Goal: Transaction & Acquisition: Obtain resource

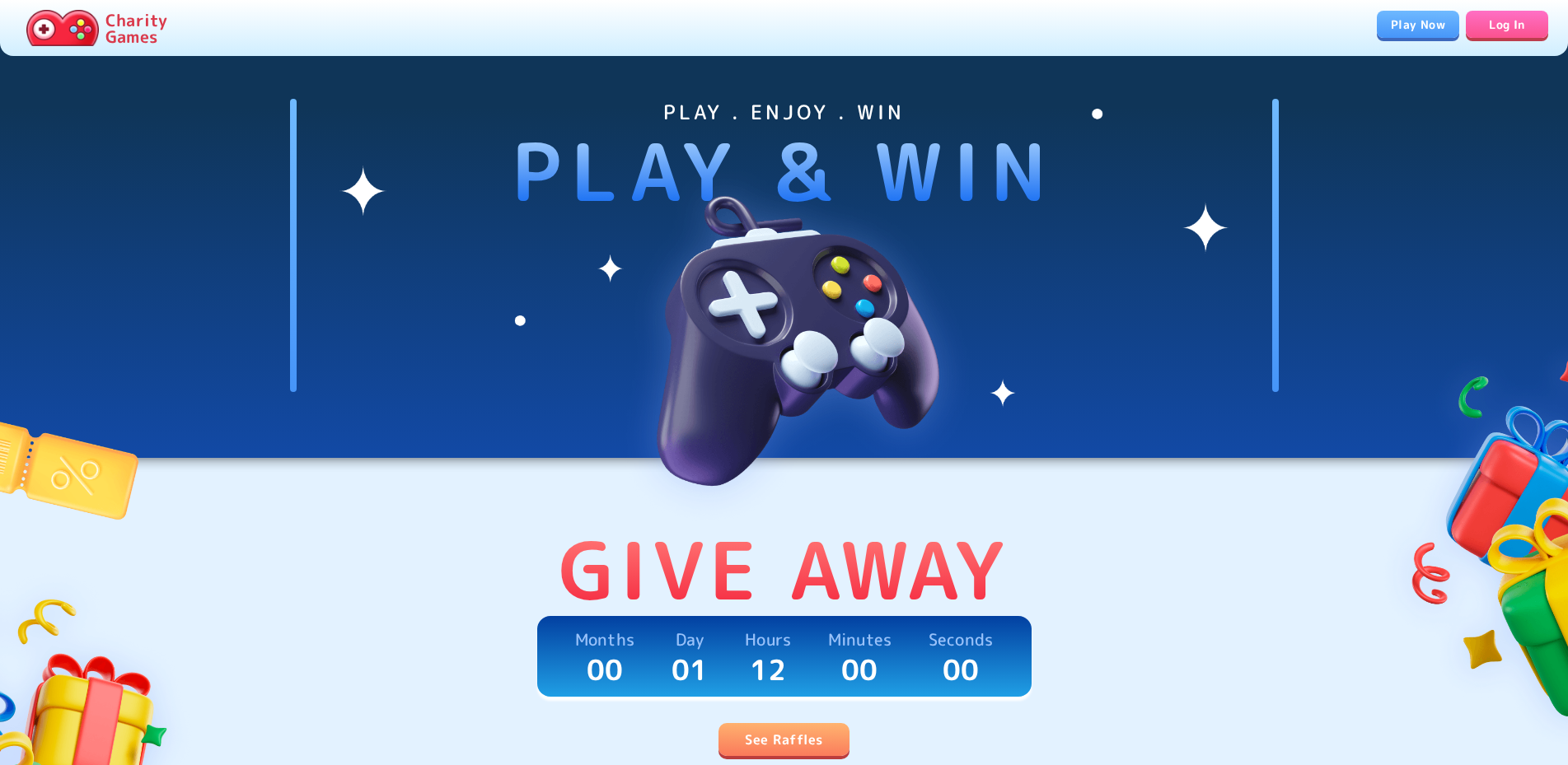
scroll to position [420, 0]
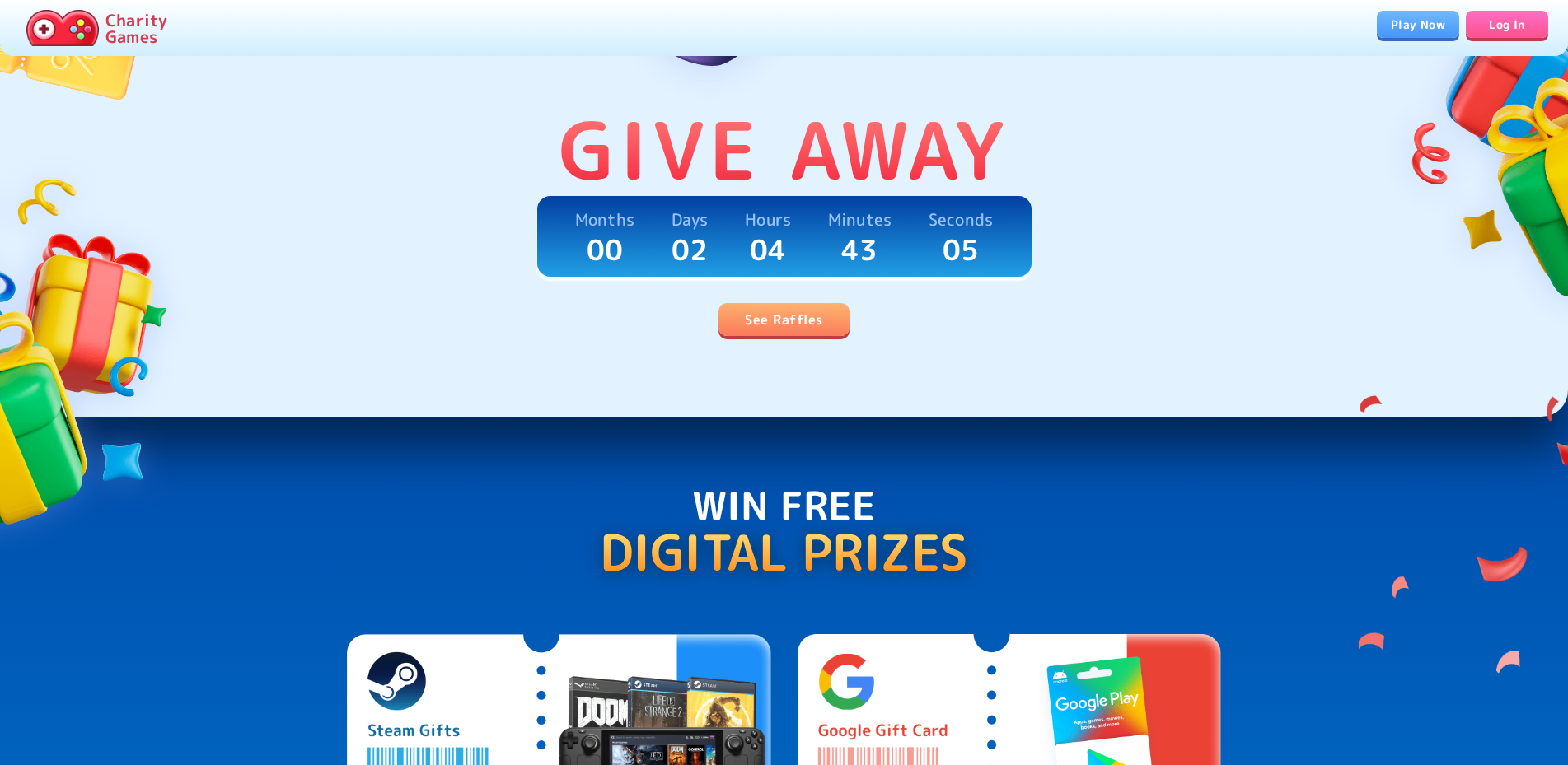
click at [815, 336] on link "See Raffles" at bounding box center [783, 319] width 131 height 33
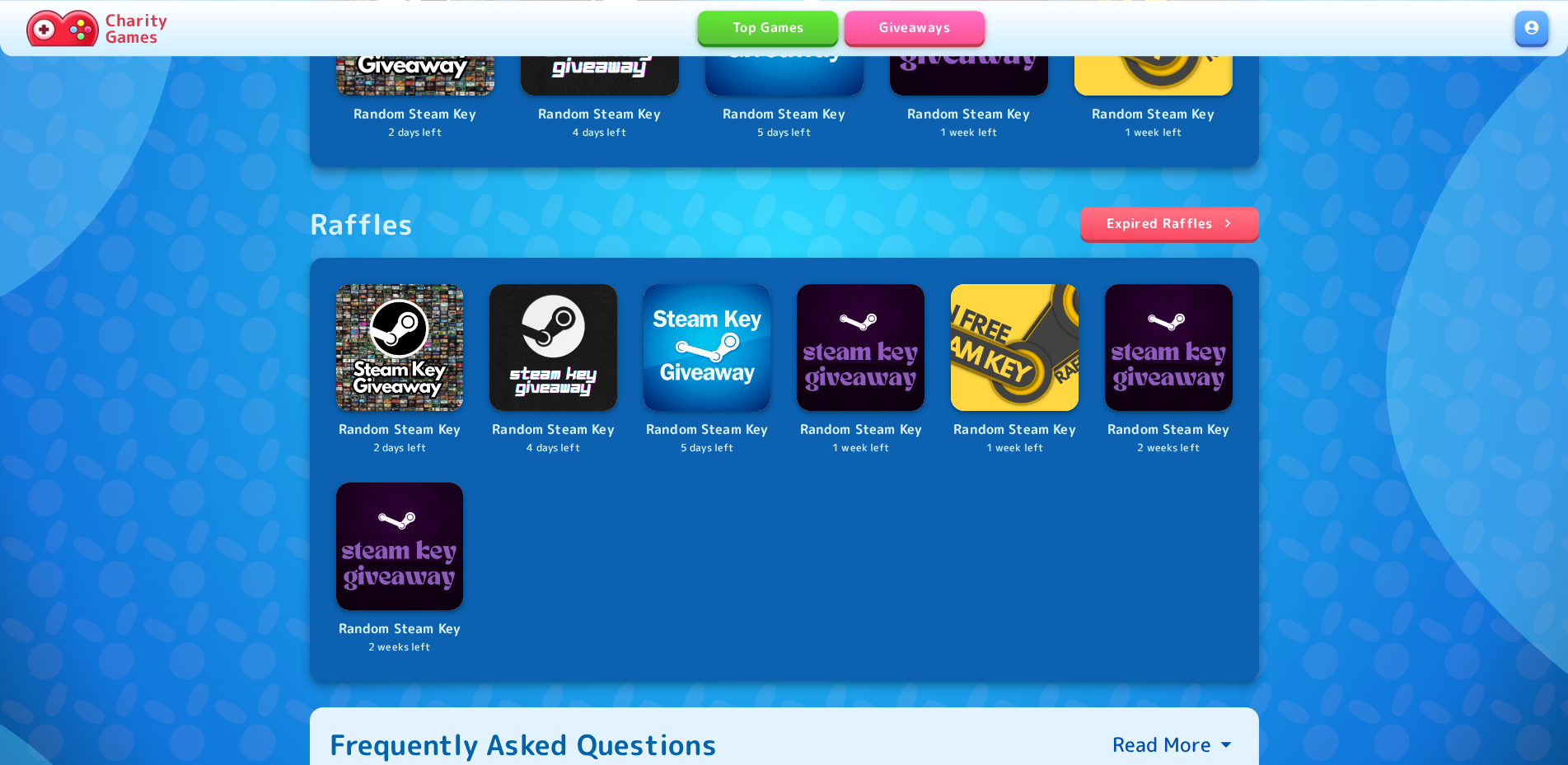
scroll to position [561, 0]
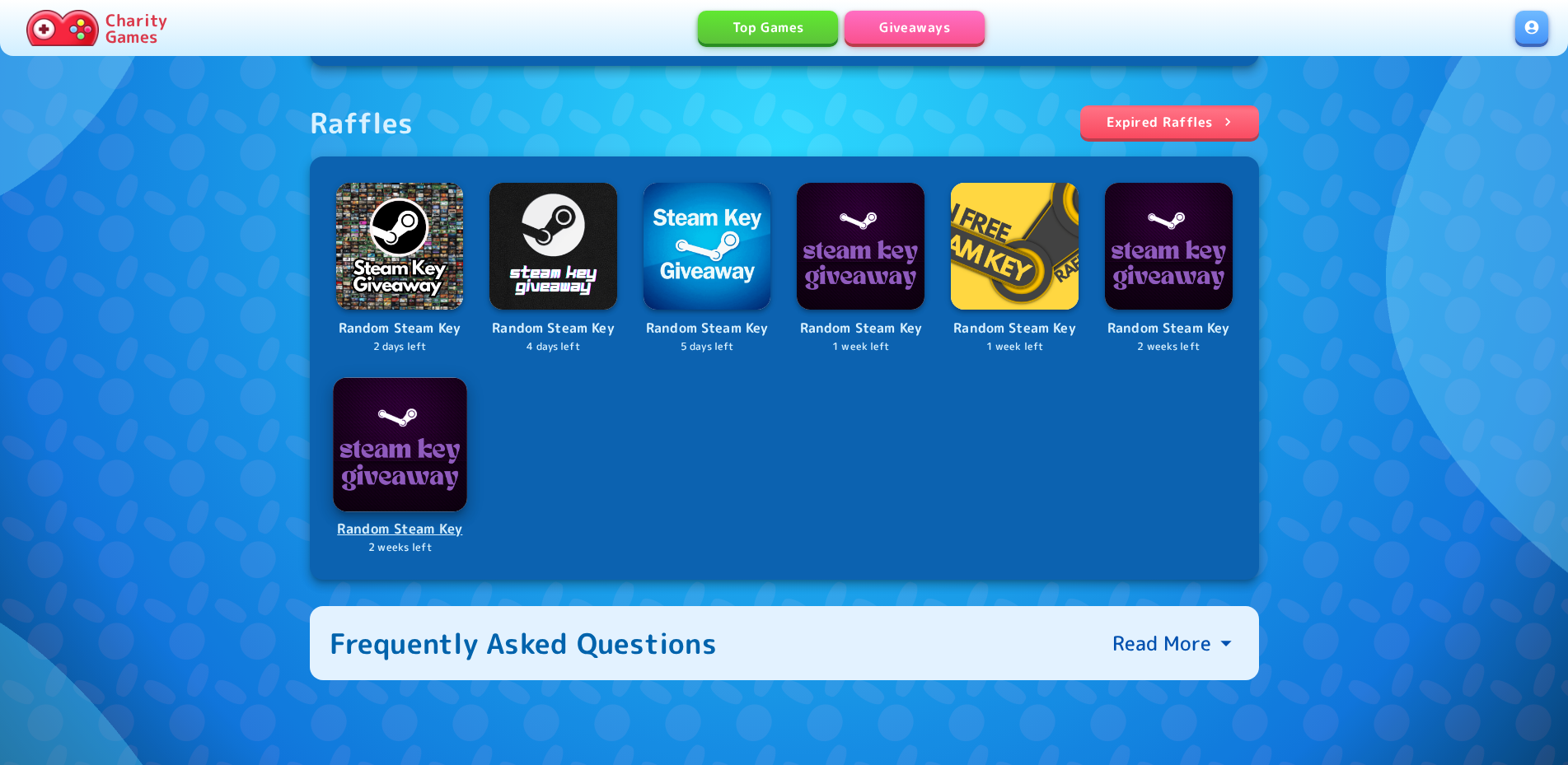
click at [375, 473] on img at bounding box center [399, 443] width 133 height 133
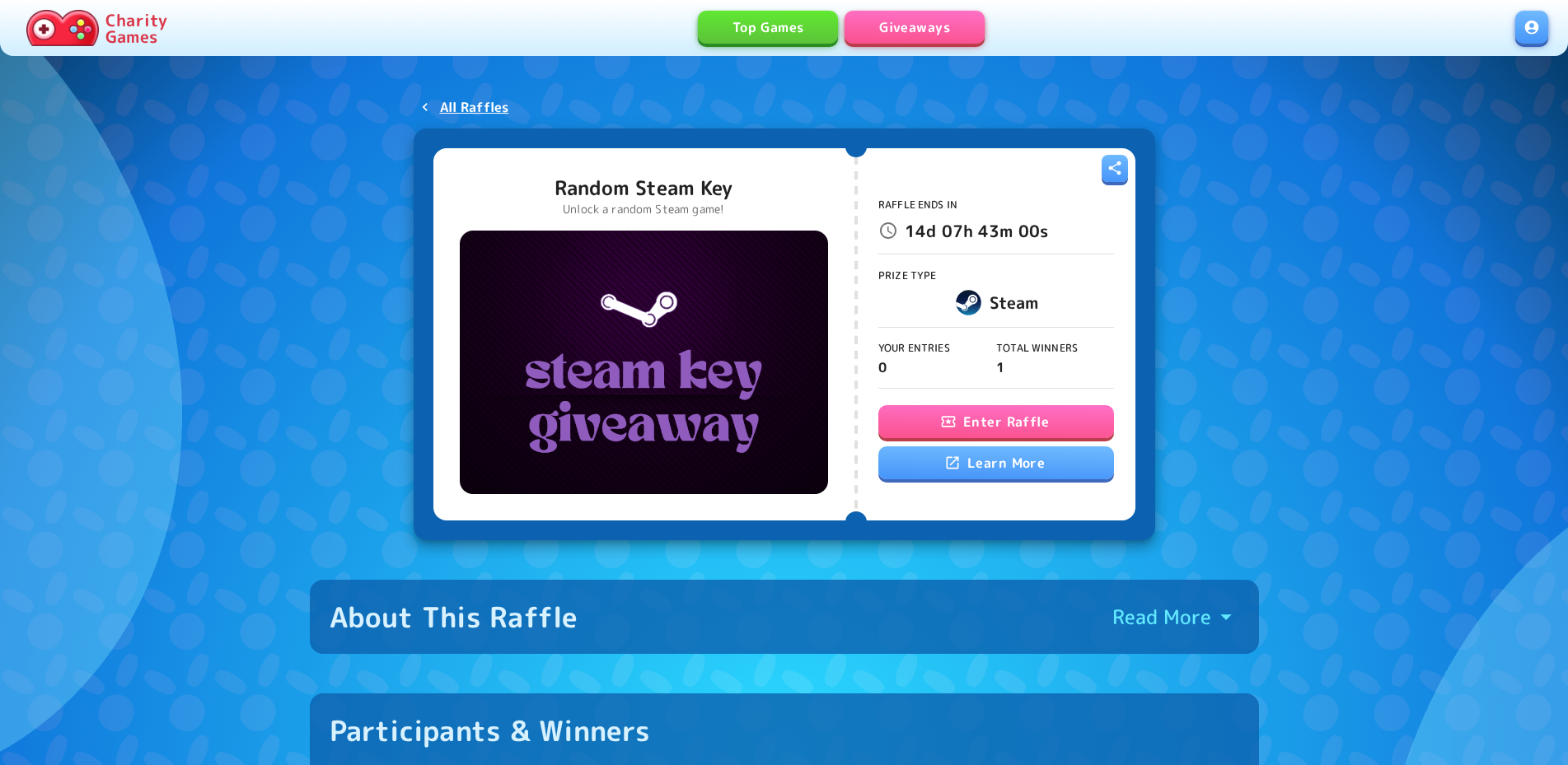
click at [951, 414] on button "Enter Raffle" at bounding box center [996, 421] width 235 height 33
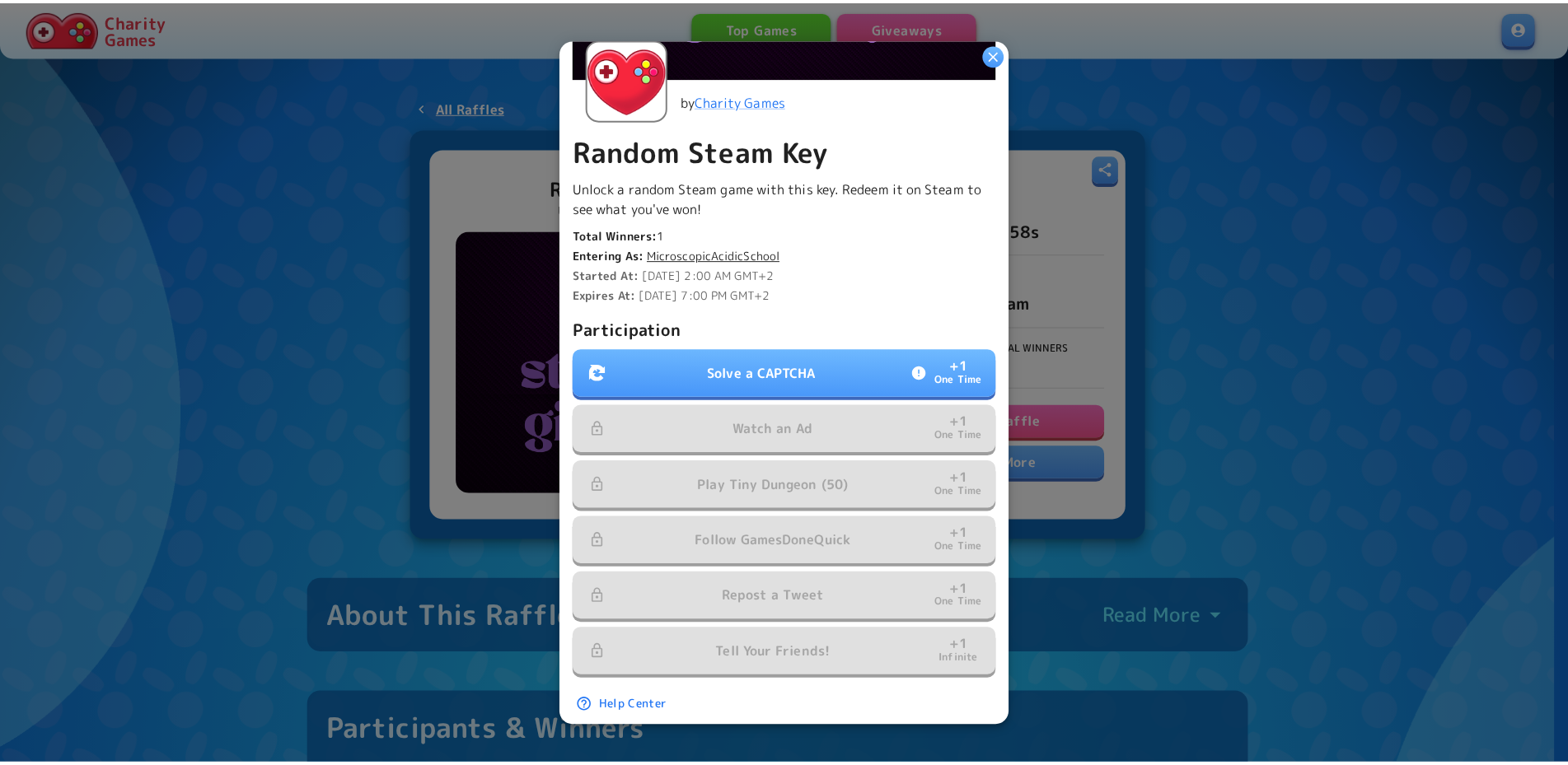
scroll to position [304, 0]
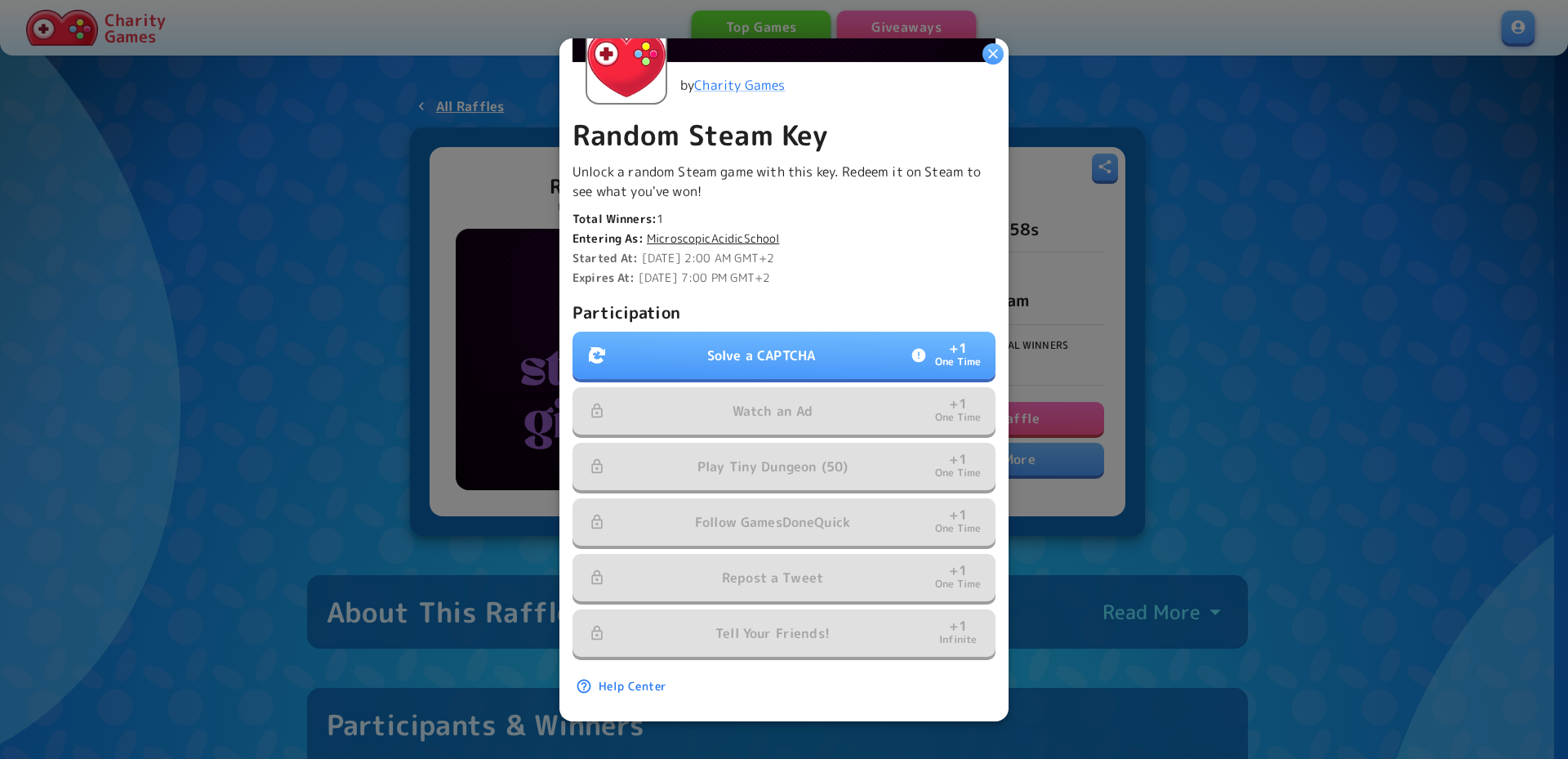
click at [832, 366] on button "Solve a CAPTCHA + 1 One Time" at bounding box center [784, 355] width 423 height 47
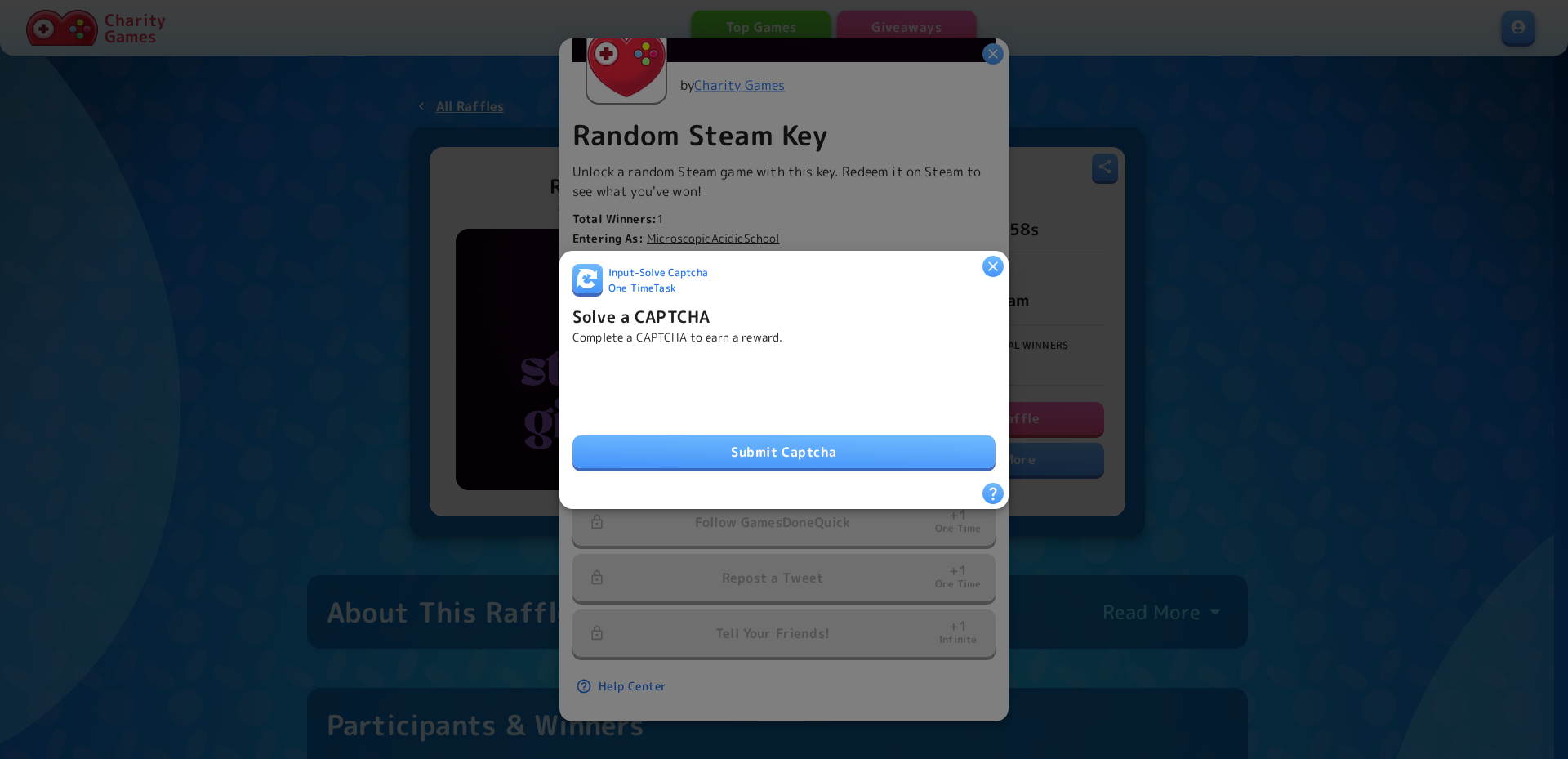
click at [705, 439] on button "Submit Captcha" at bounding box center [784, 452] width 423 height 33
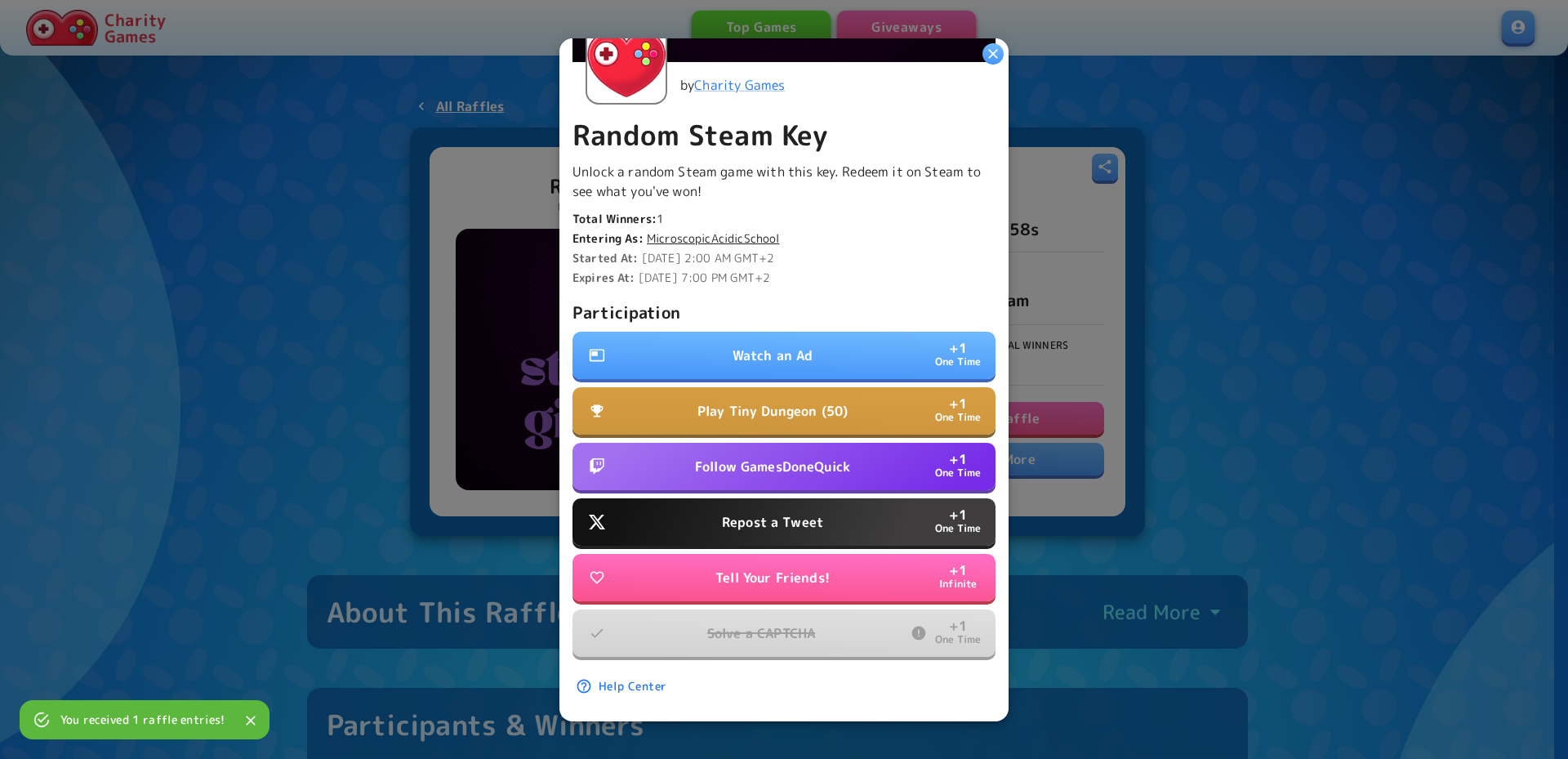
click at [796, 514] on p "Repost a Tweet" at bounding box center [773, 521] width 101 height 19
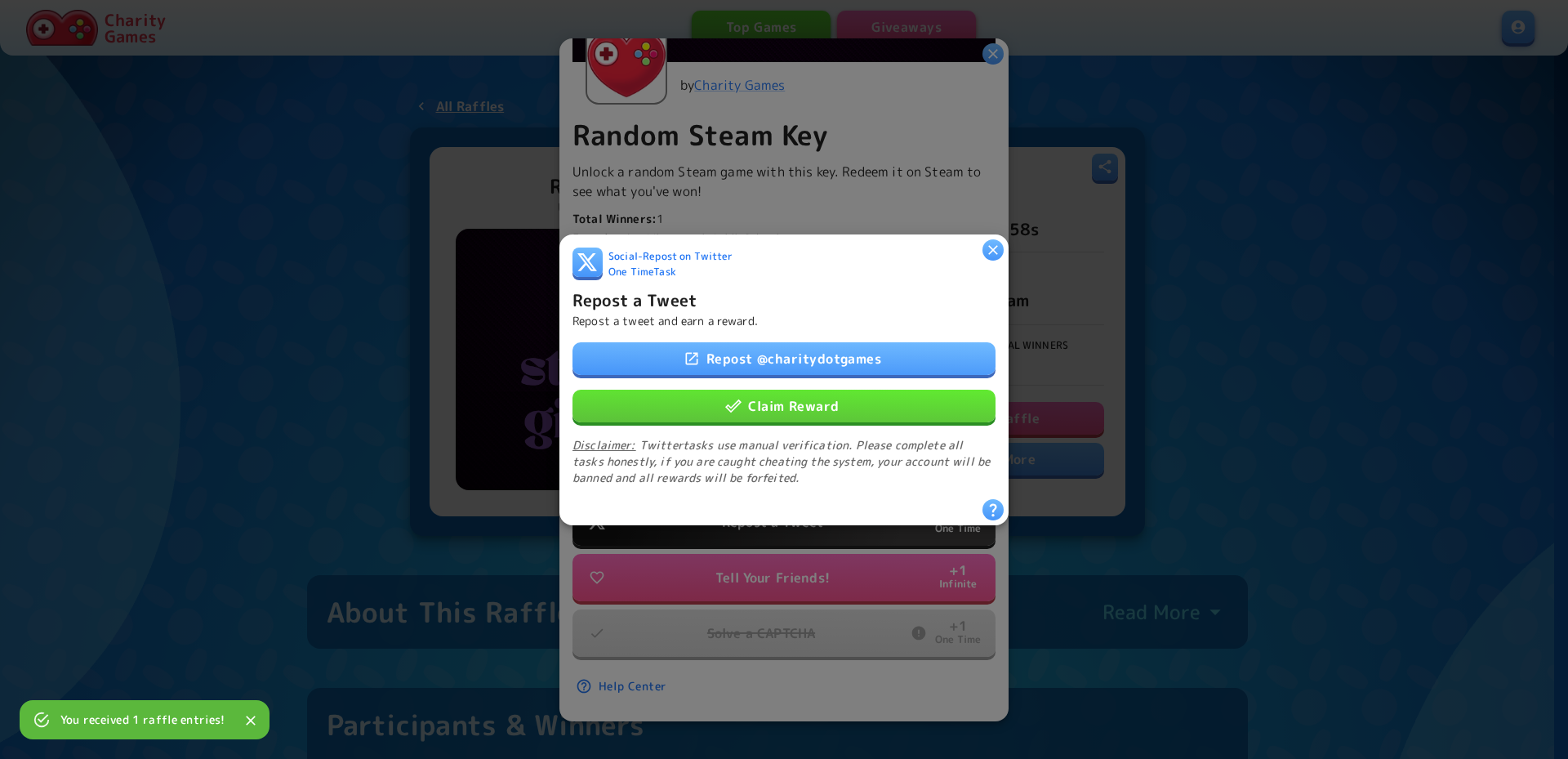
click at [842, 397] on button "Claim Reward" at bounding box center [784, 405] width 423 height 33
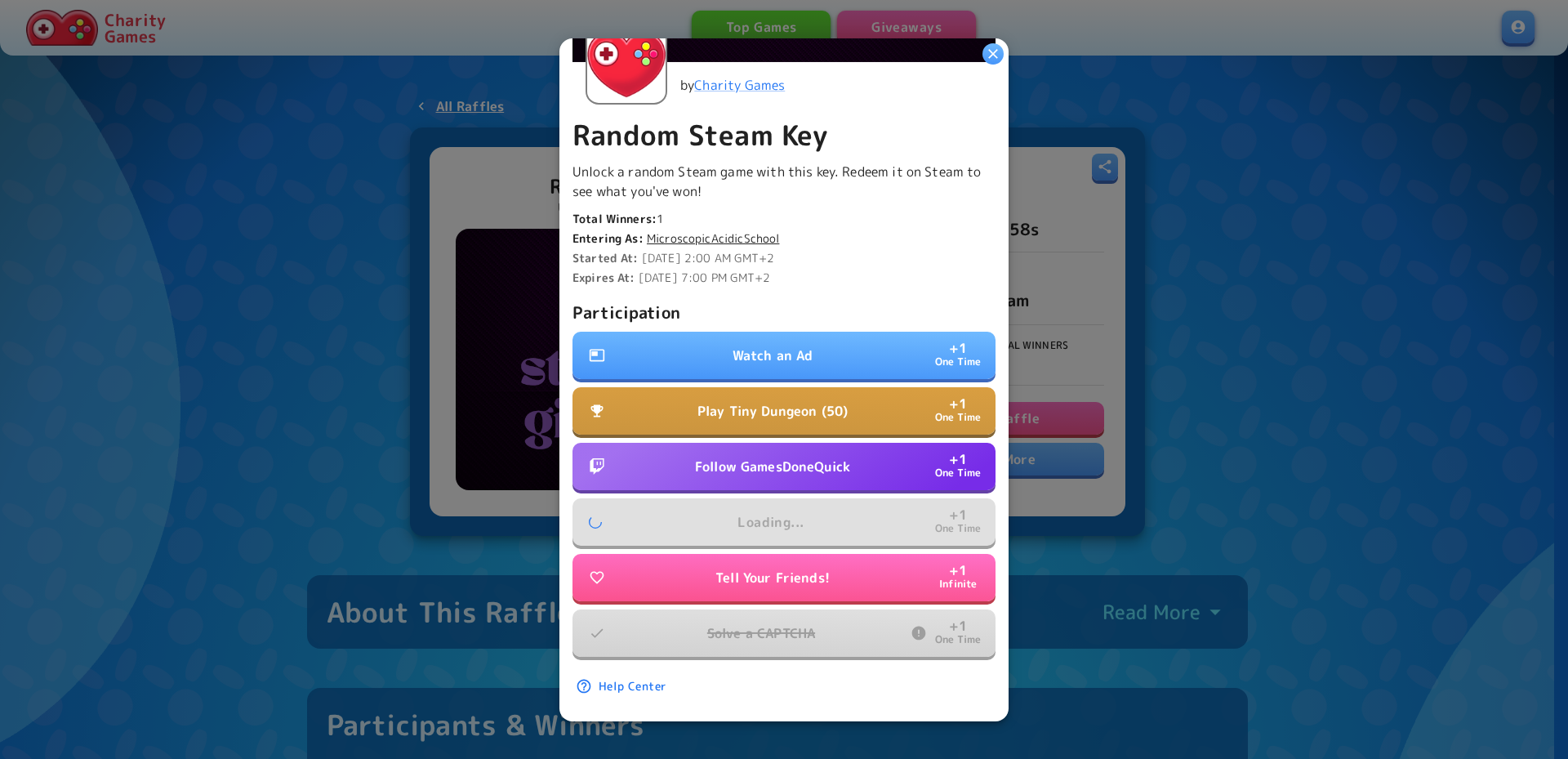
click at [810, 580] on button "Tell Your Friends! + 1 Infinite" at bounding box center [784, 578] width 423 height 47
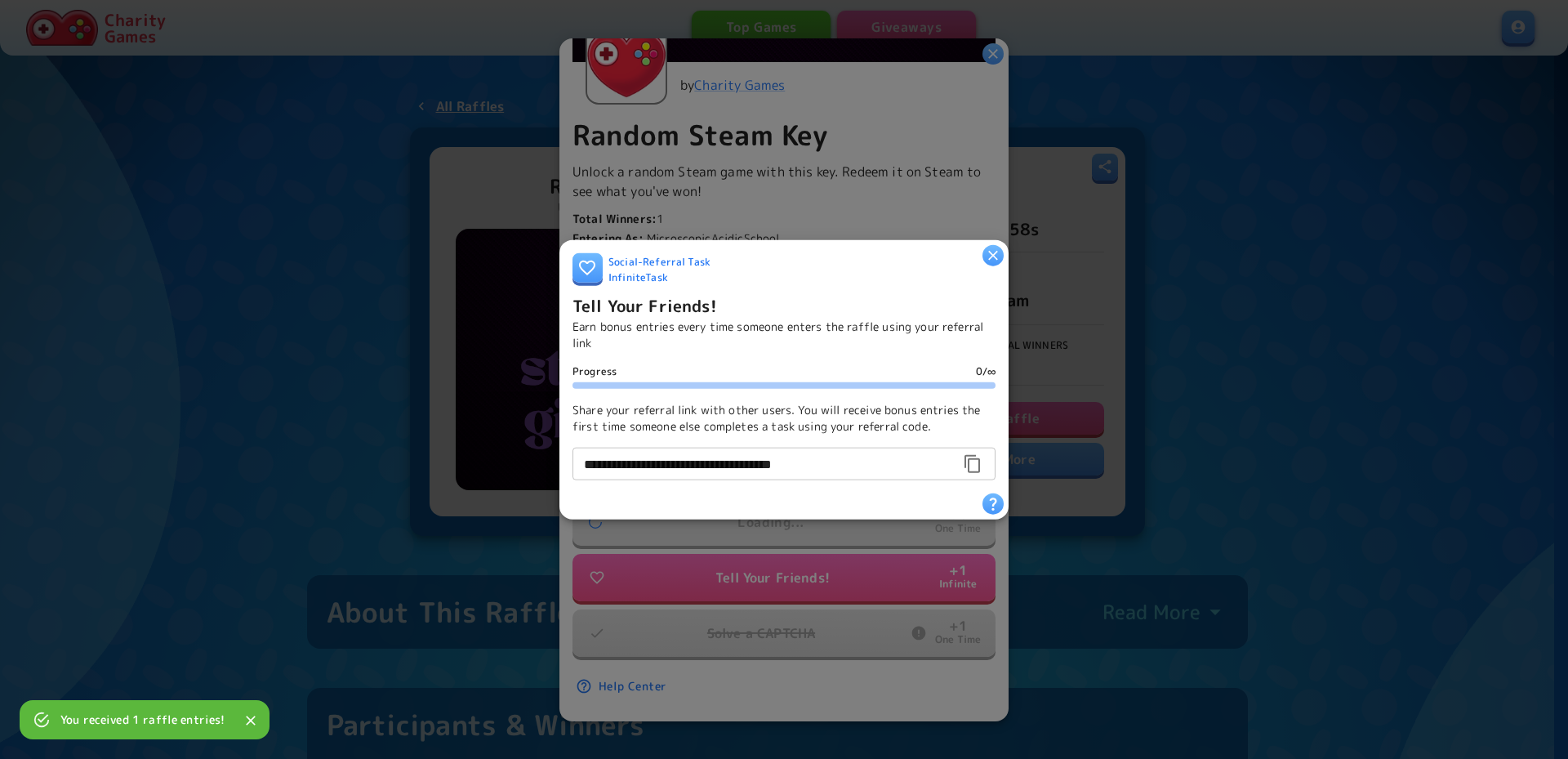
click at [990, 247] on icon "button" at bounding box center [993, 255] width 16 height 16
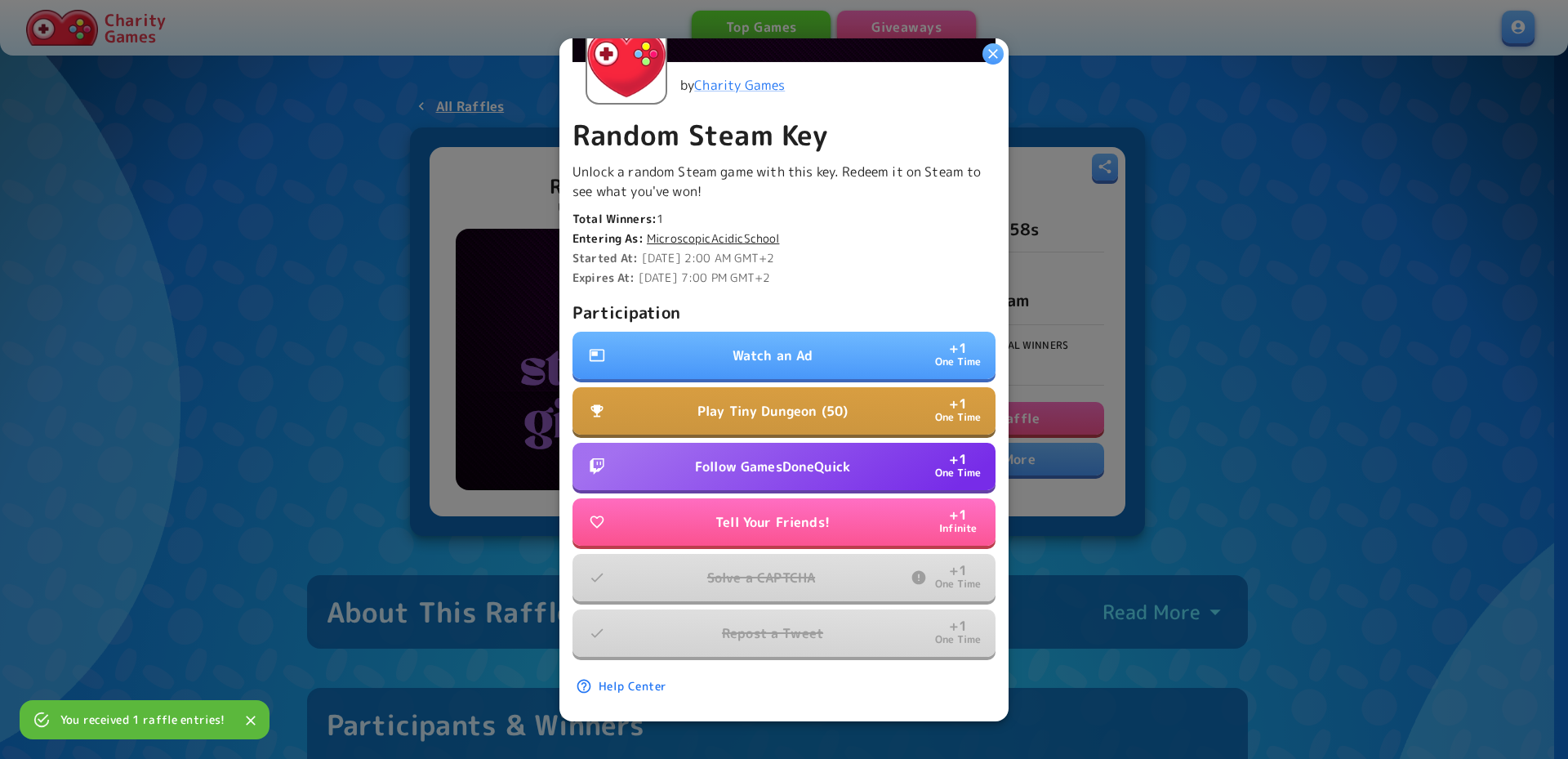
click at [781, 457] on p "Follow GamesDoneQuick" at bounding box center [772, 466] width 155 height 19
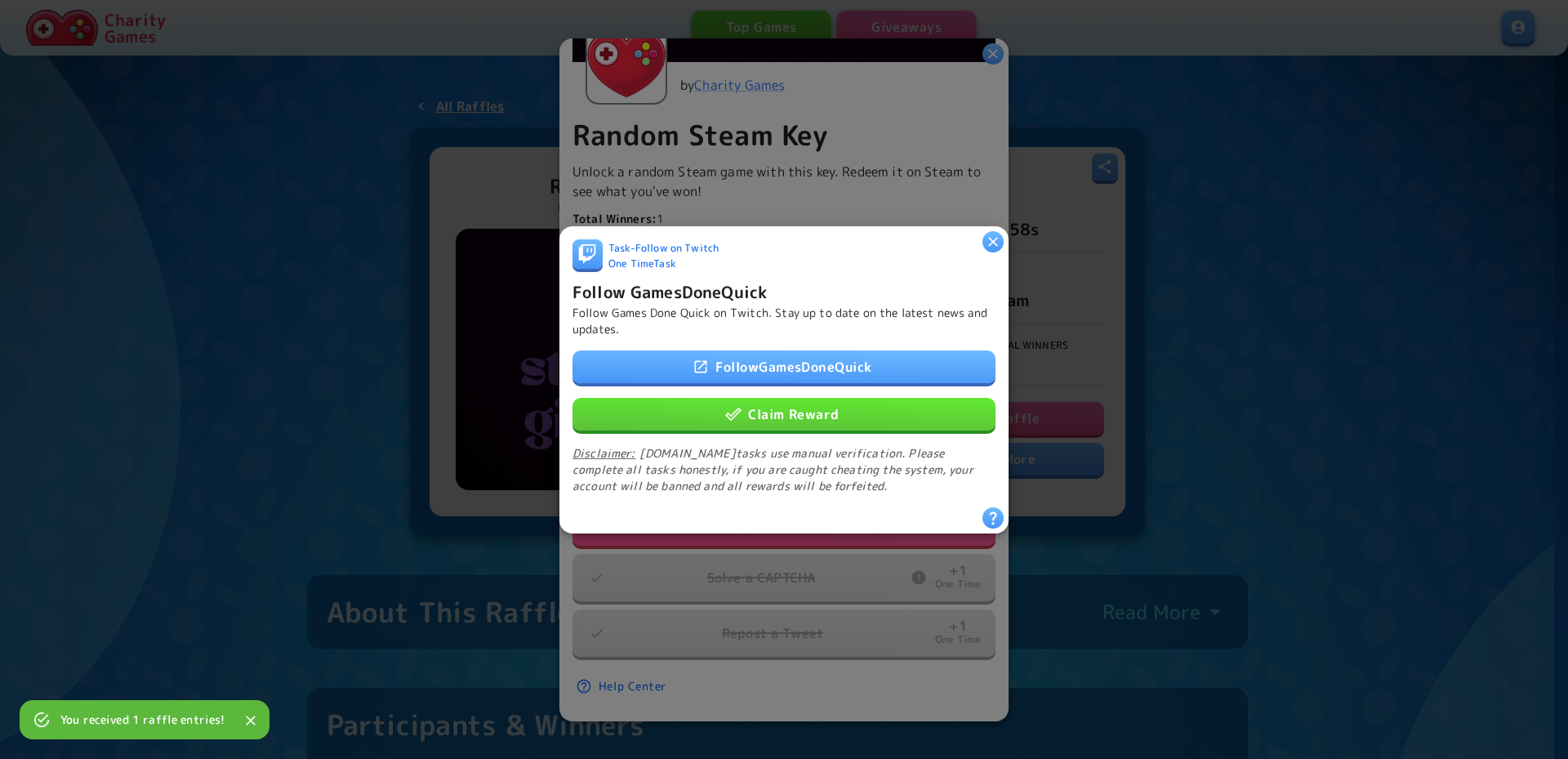
click at [810, 409] on button "Claim Reward" at bounding box center [784, 413] width 423 height 33
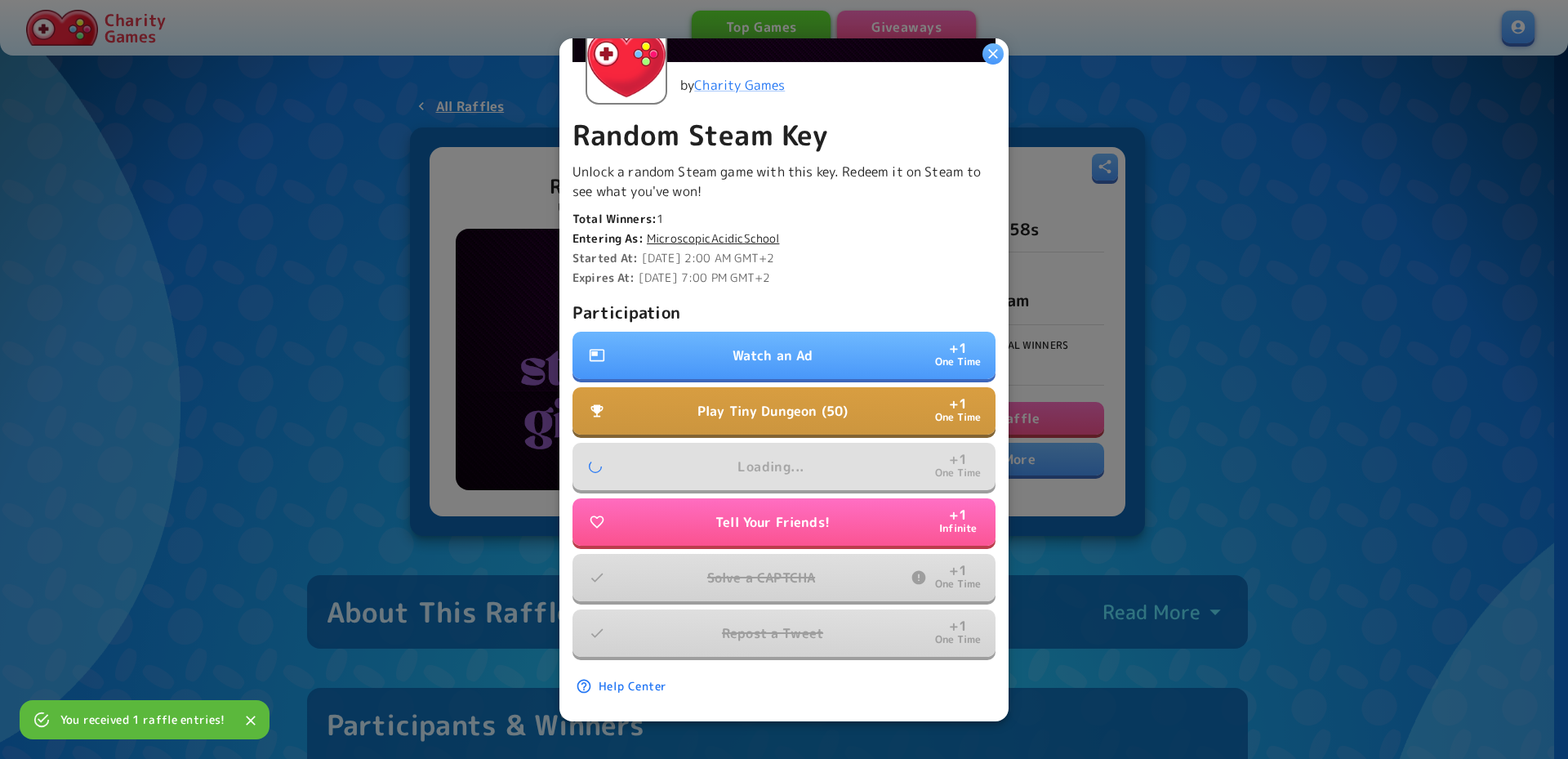
click at [808, 413] on button "Play Tiny Dungeon (50) + 1 One Time" at bounding box center [784, 411] width 423 height 47
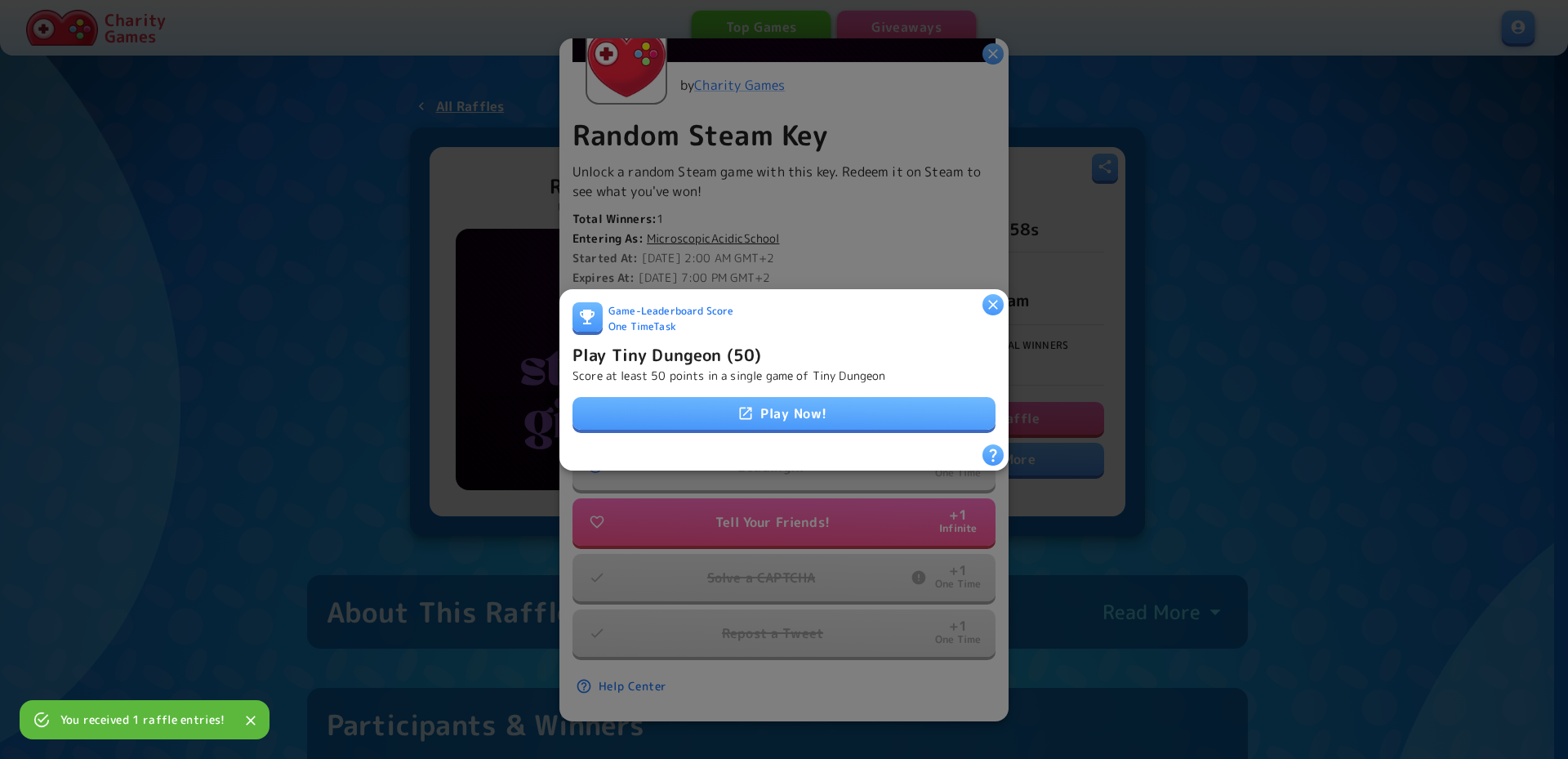
click at [805, 419] on link "Play Now!" at bounding box center [784, 413] width 423 height 33
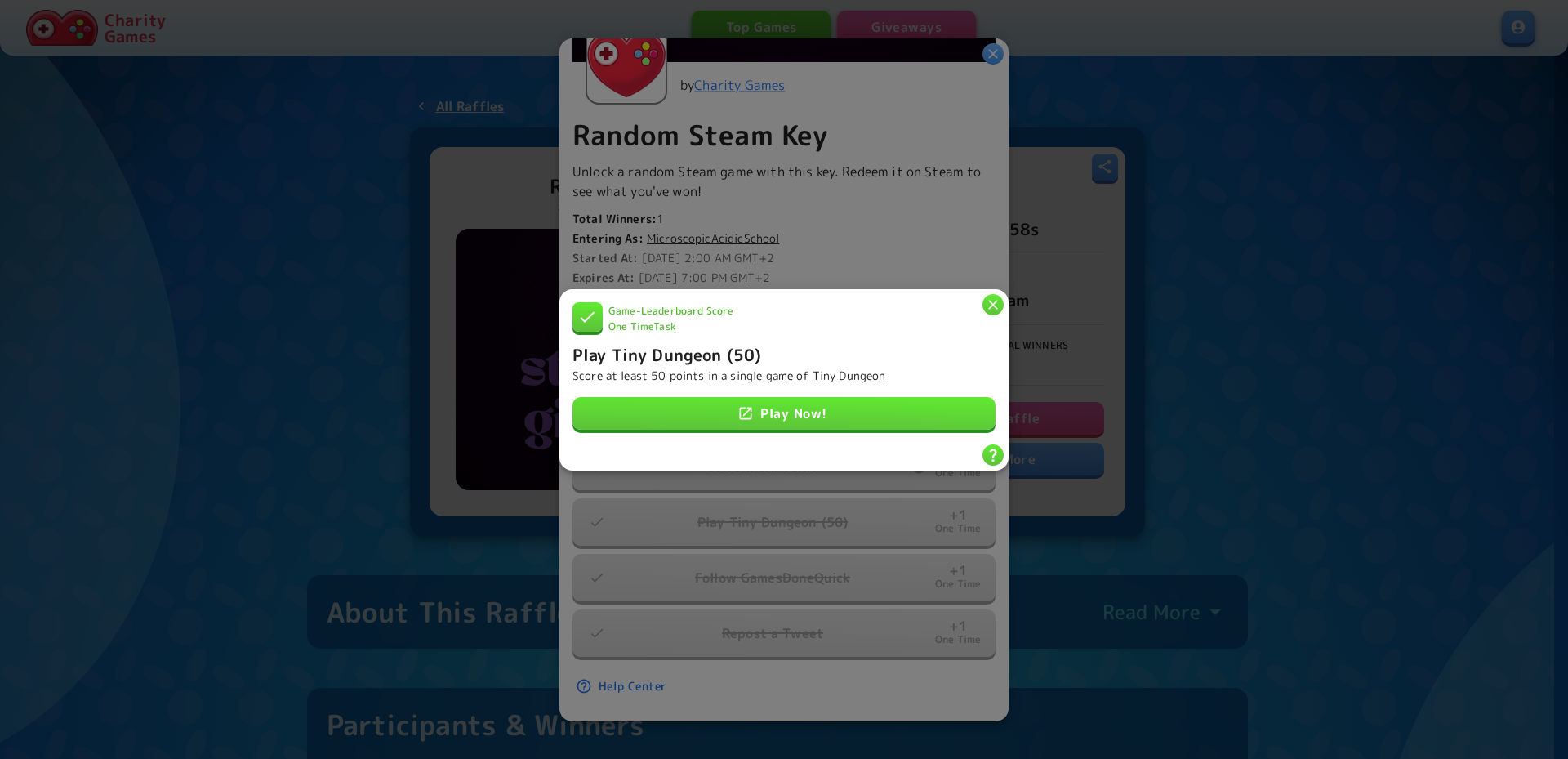
click at [992, 296] on icon "button" at bounding box center [993, 304] width 16 height 16
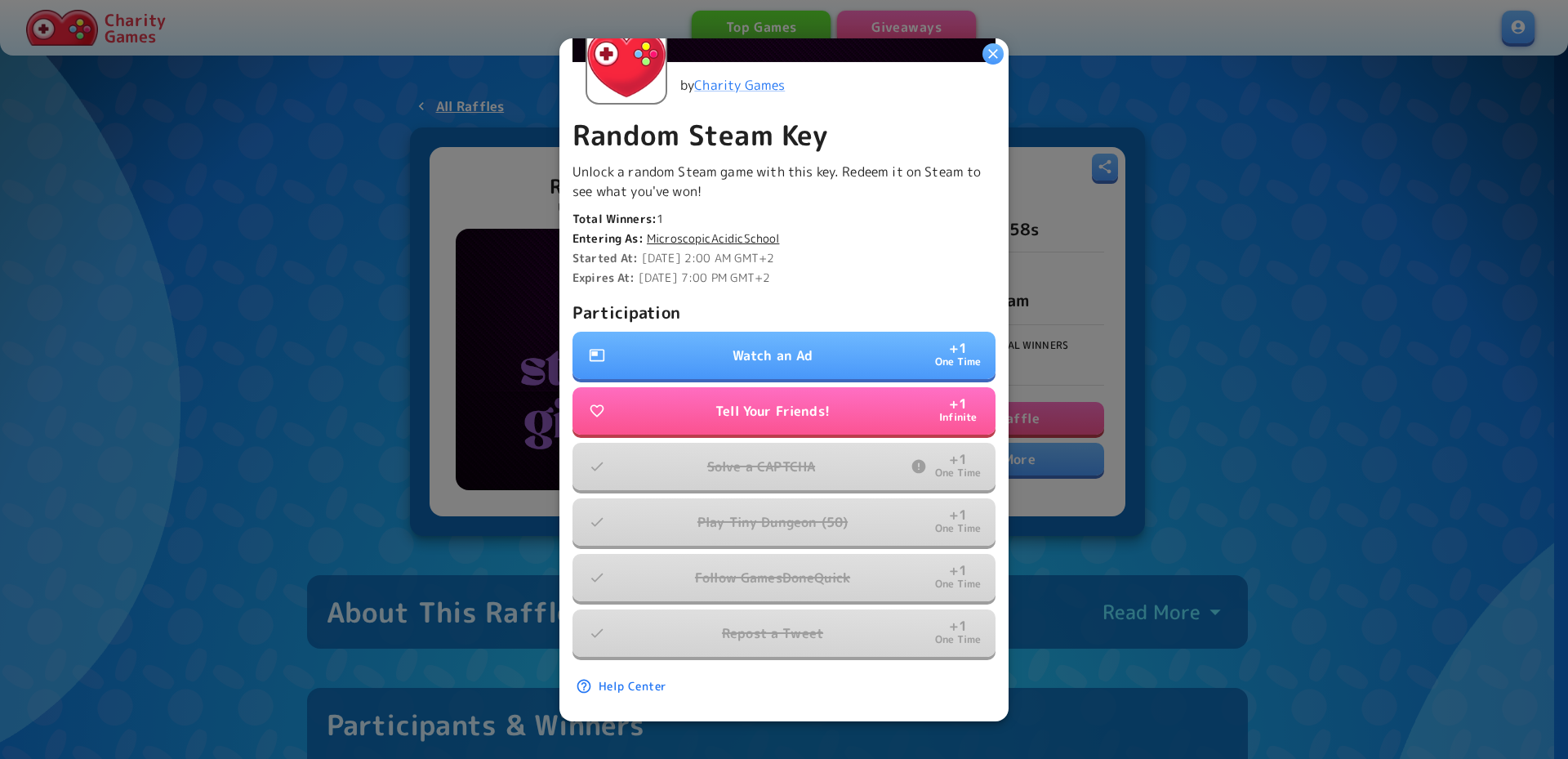
click at [810, 321] on div "Participation Watch an Ad + 1 One Time Tell Your Friends! + 1 Infinite Solve a …" at bounding box center [784, 478] width 423 height 360
click at [802, 353] on button "Watch an Ad + 1 One Time" at bounding box center [784, 355] width 423 height 47
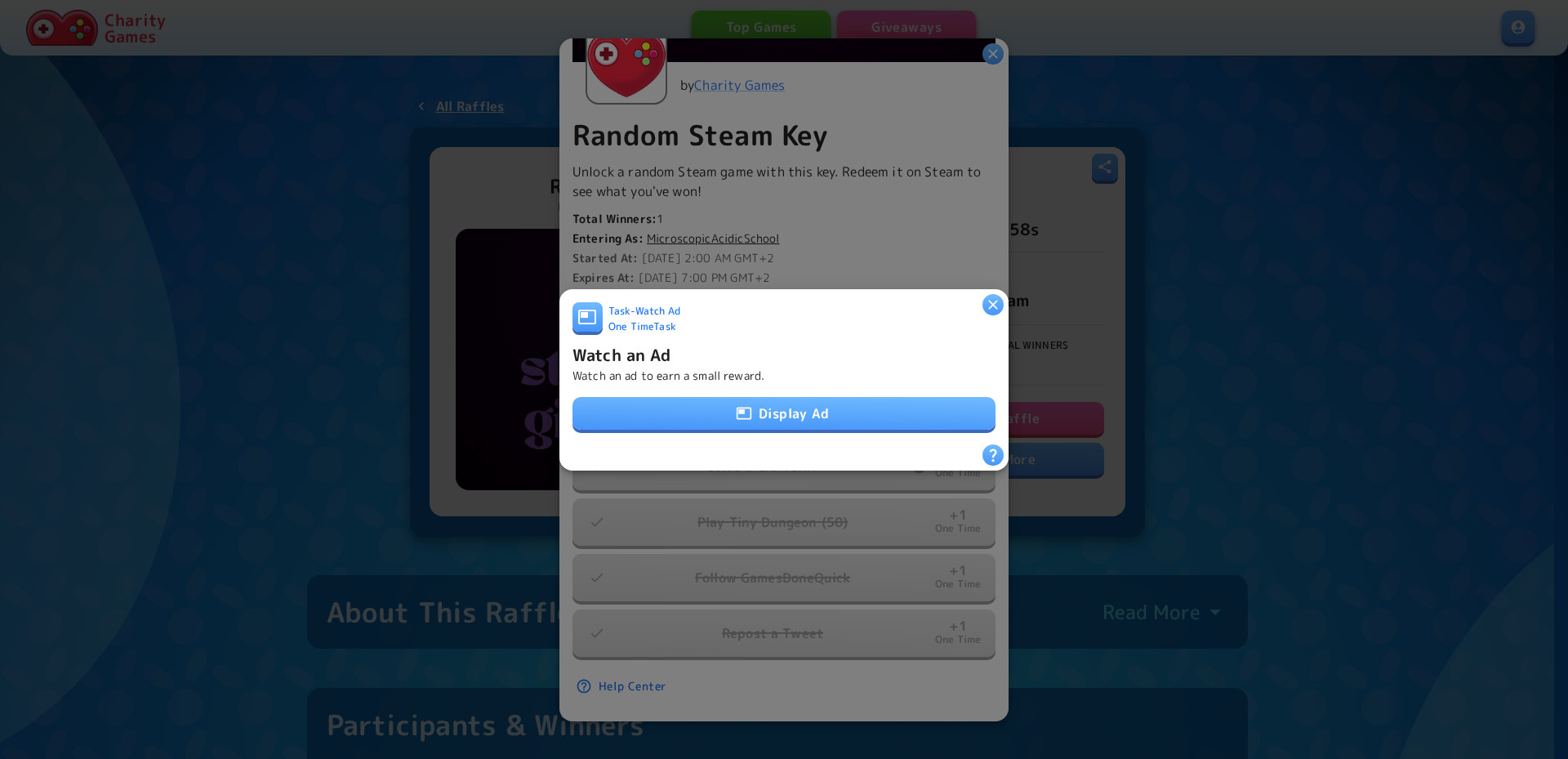
click at [781, 411] on button "Display Ad" at bounding box center [784, 413] width 423 height 33
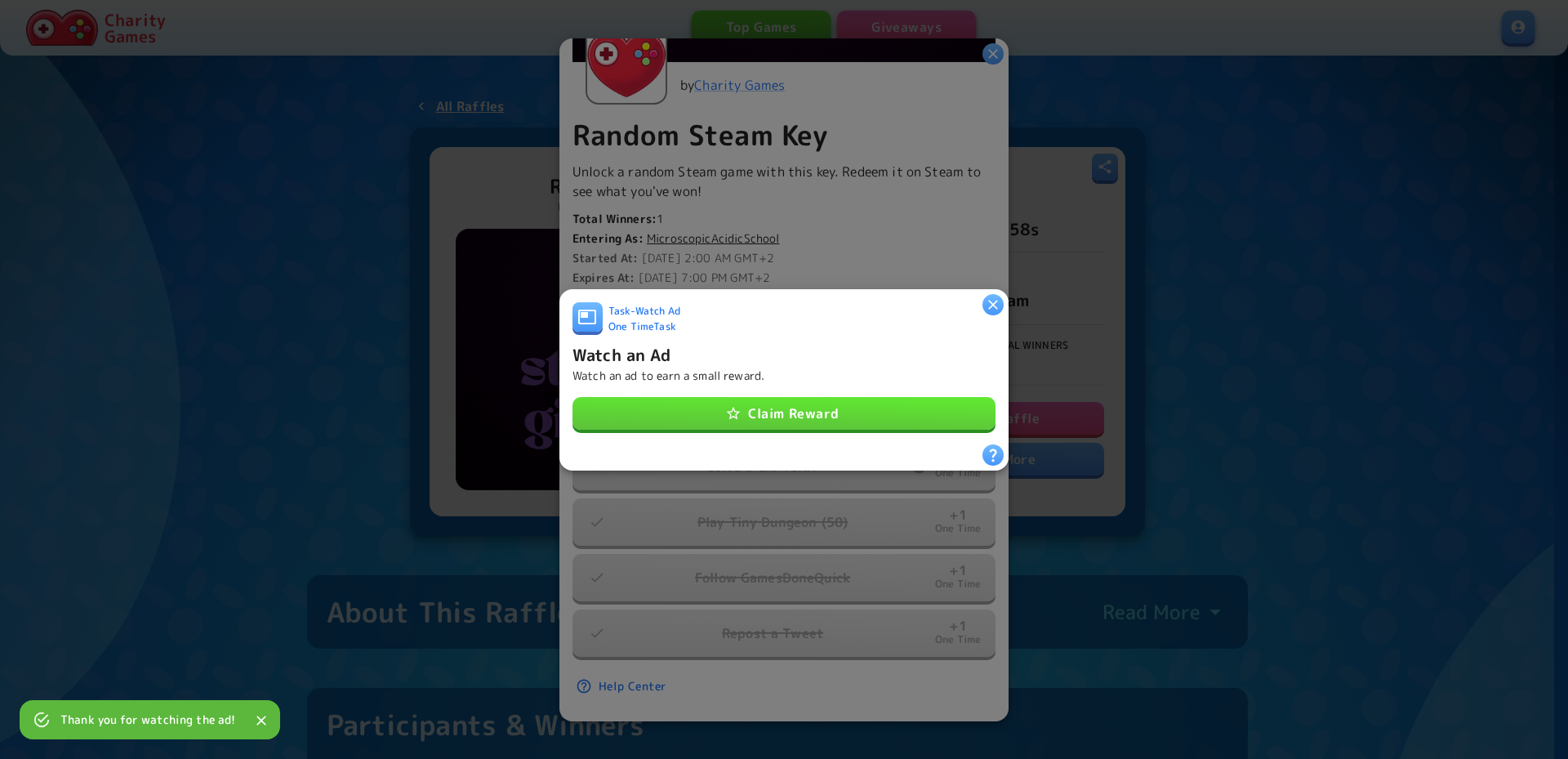
click at [787, 398] on button "Claim Reward" at bounding box center [784, 413] width 423 height 33
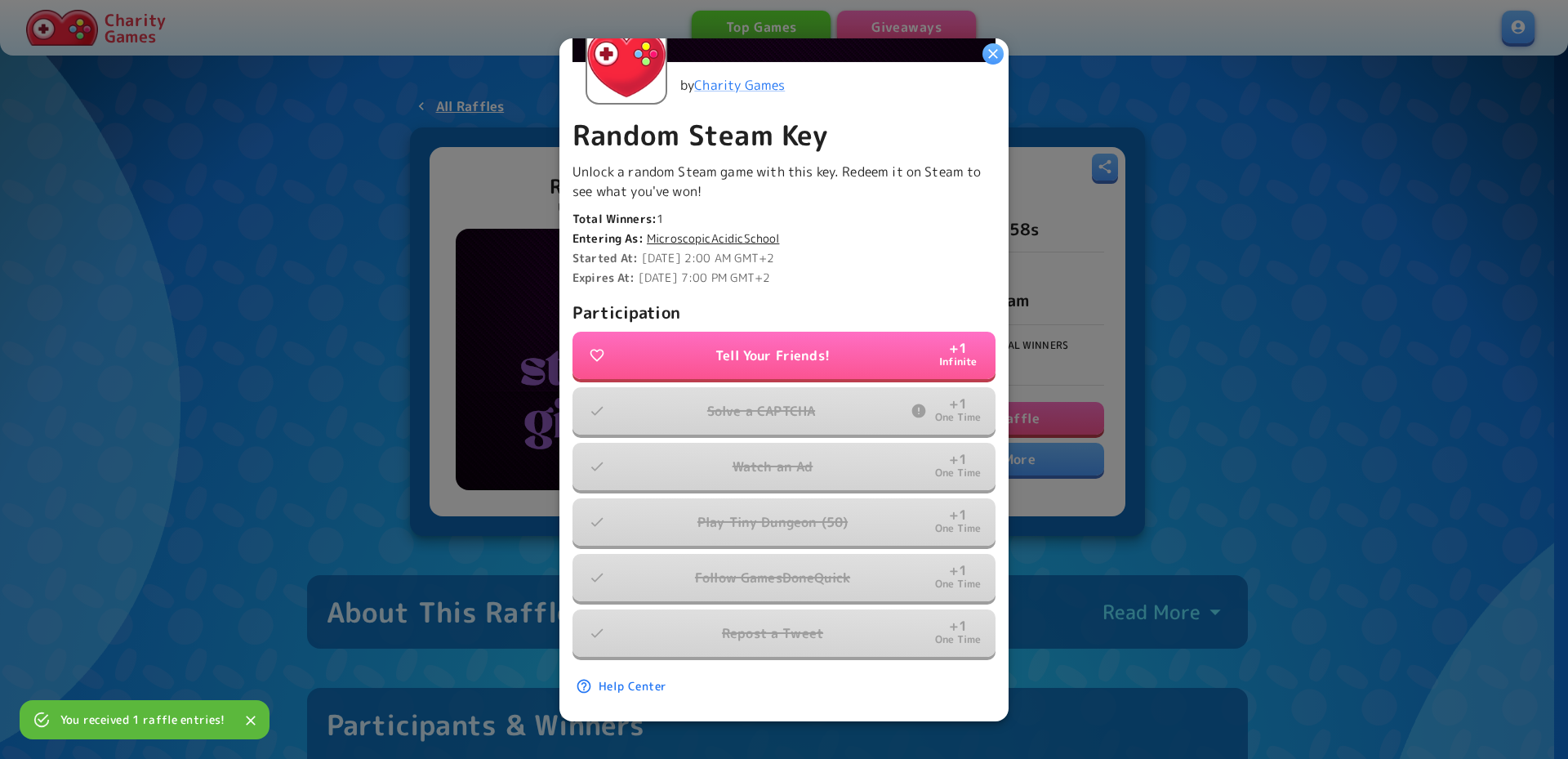
click at [993, 59] on icon "button" at bounding box center [993, 52] width 16 height 16
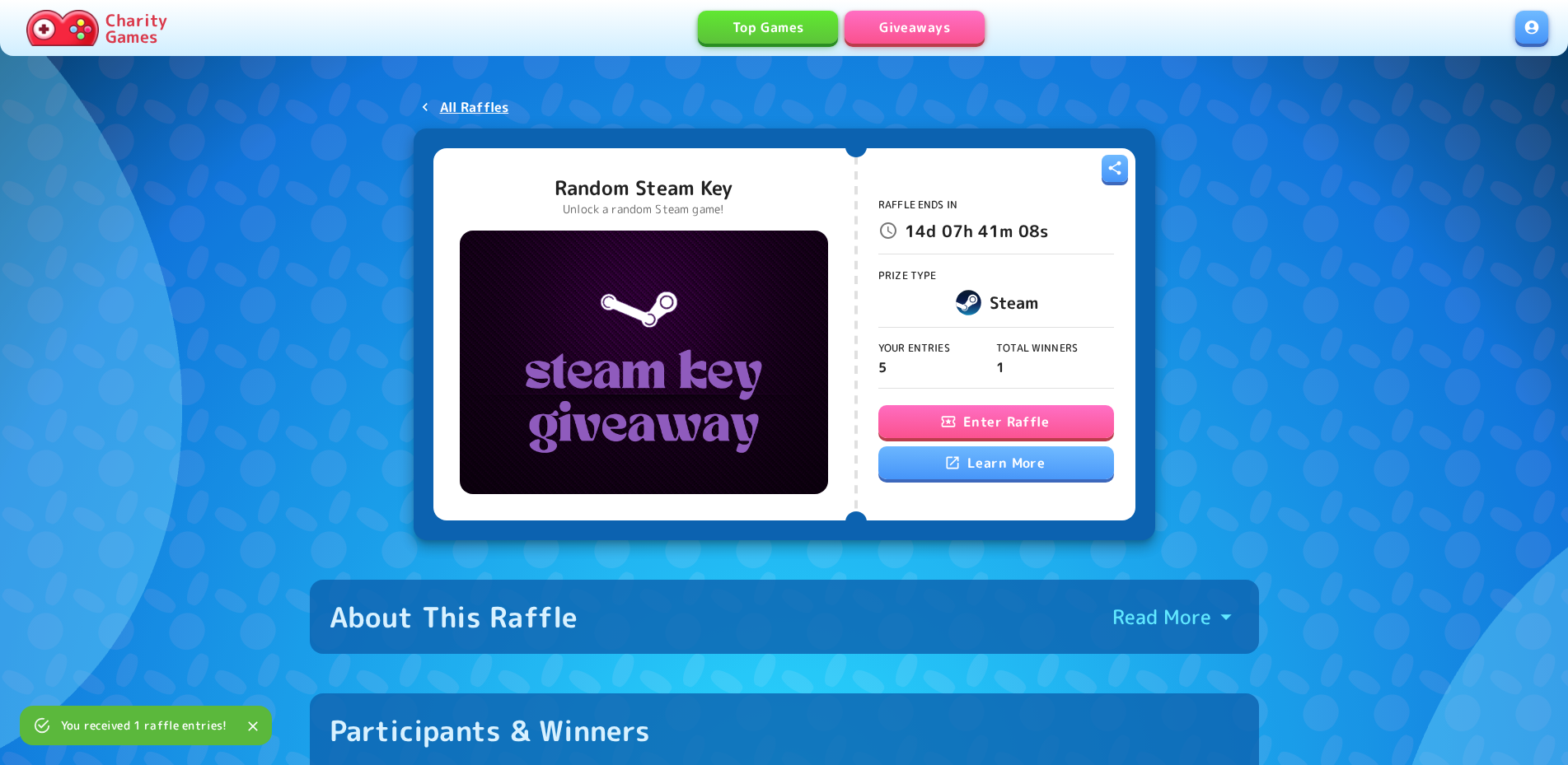
click at [936, 30] on link "Giveaways" at bounding box center [915, 27] width 140 height 33
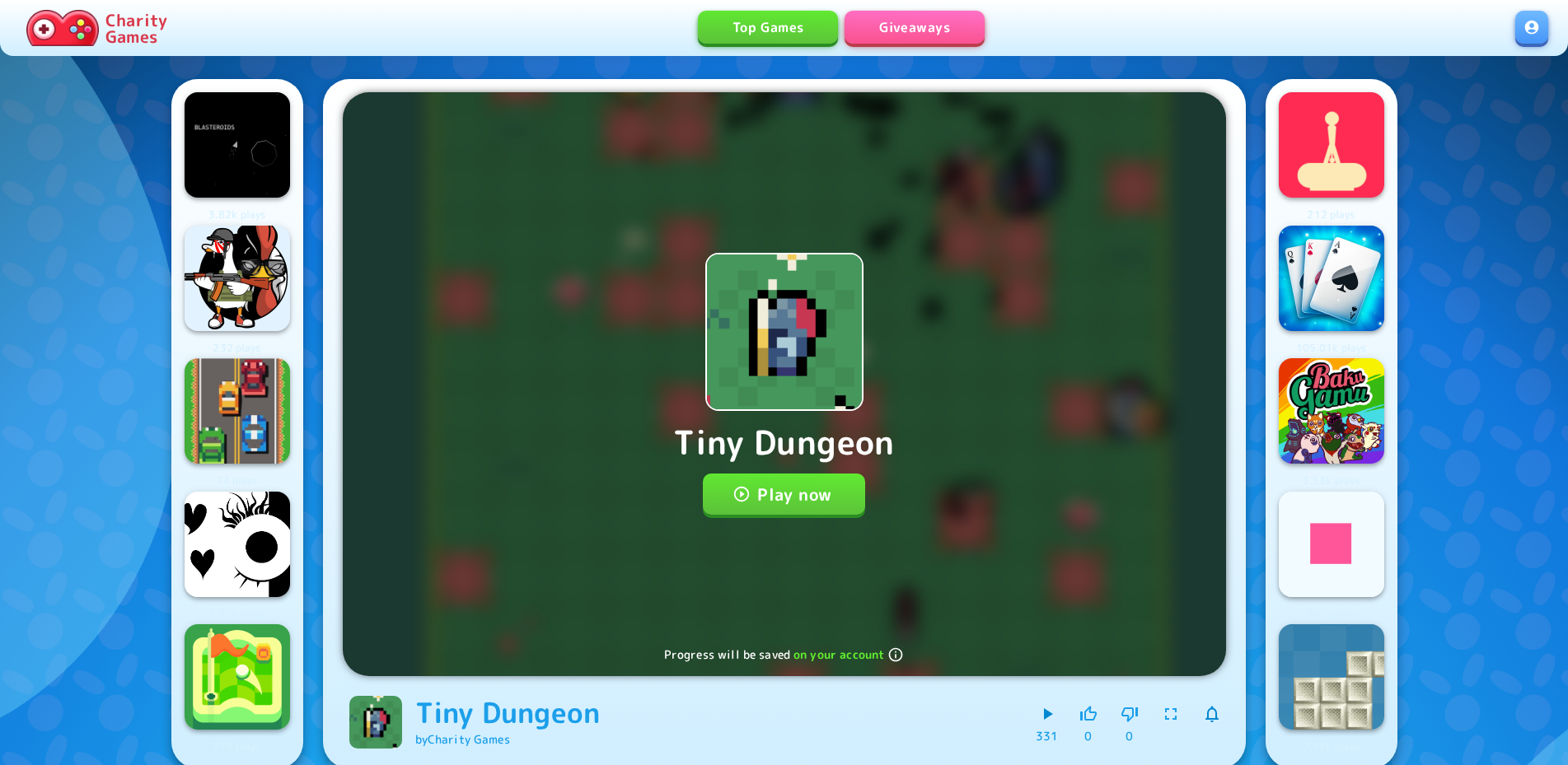
click at [806, 493] on button "Play now" at bounding box center [784, 494] width 162 height 41
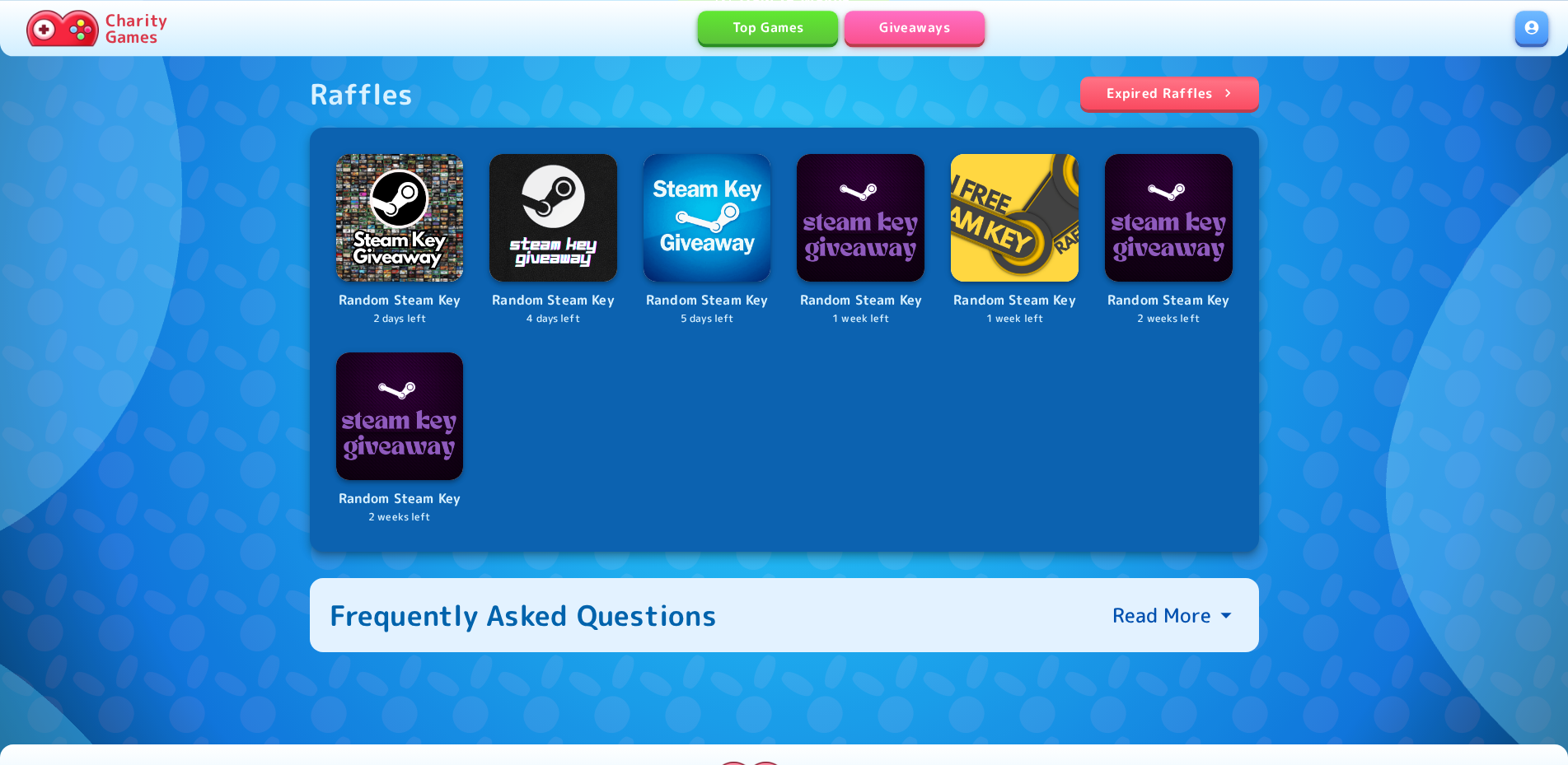
scroll to position [252, 0]
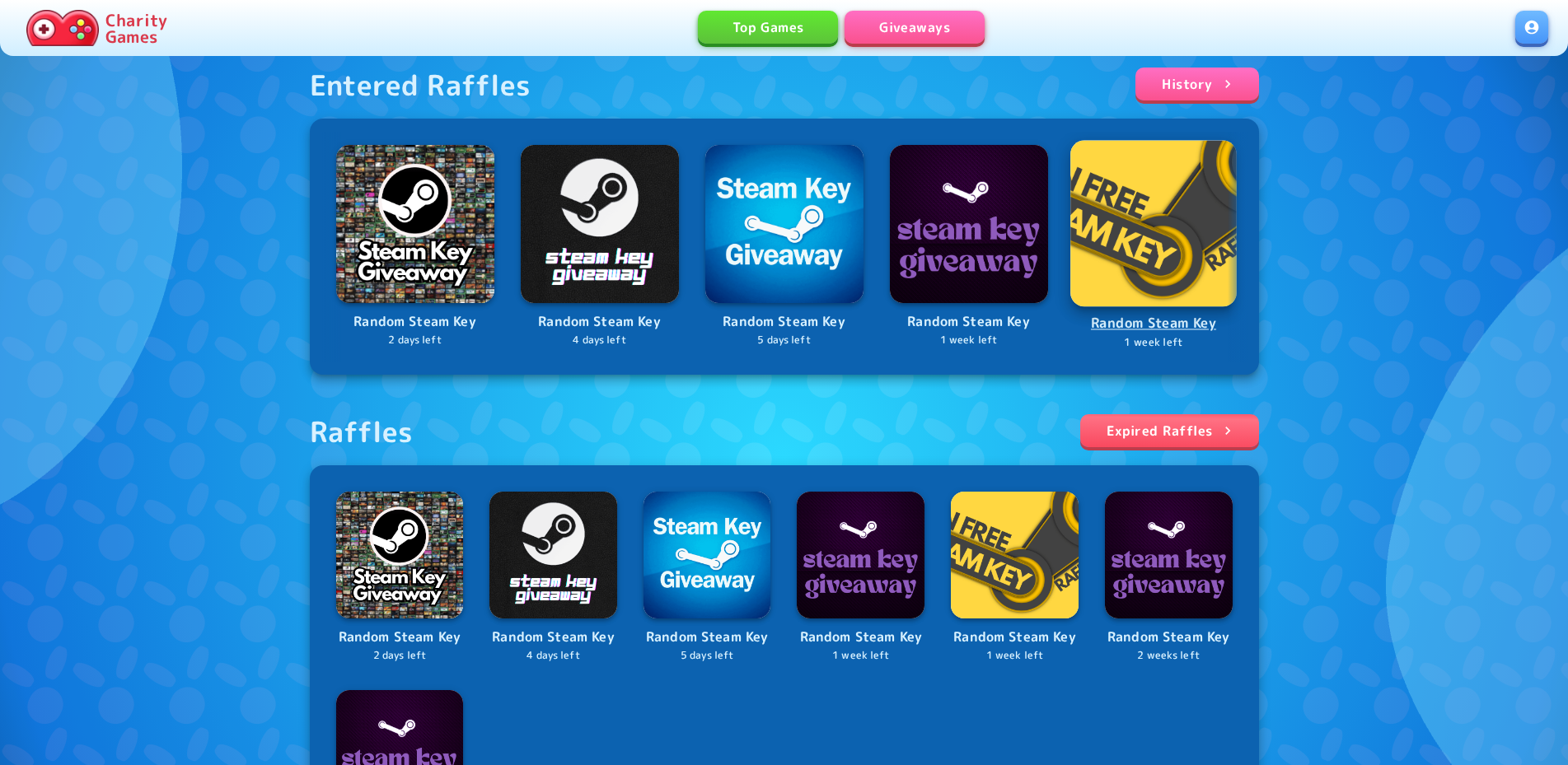
click at [1158, 296] on img at bounding box center [1153, 223] width 166 height 166
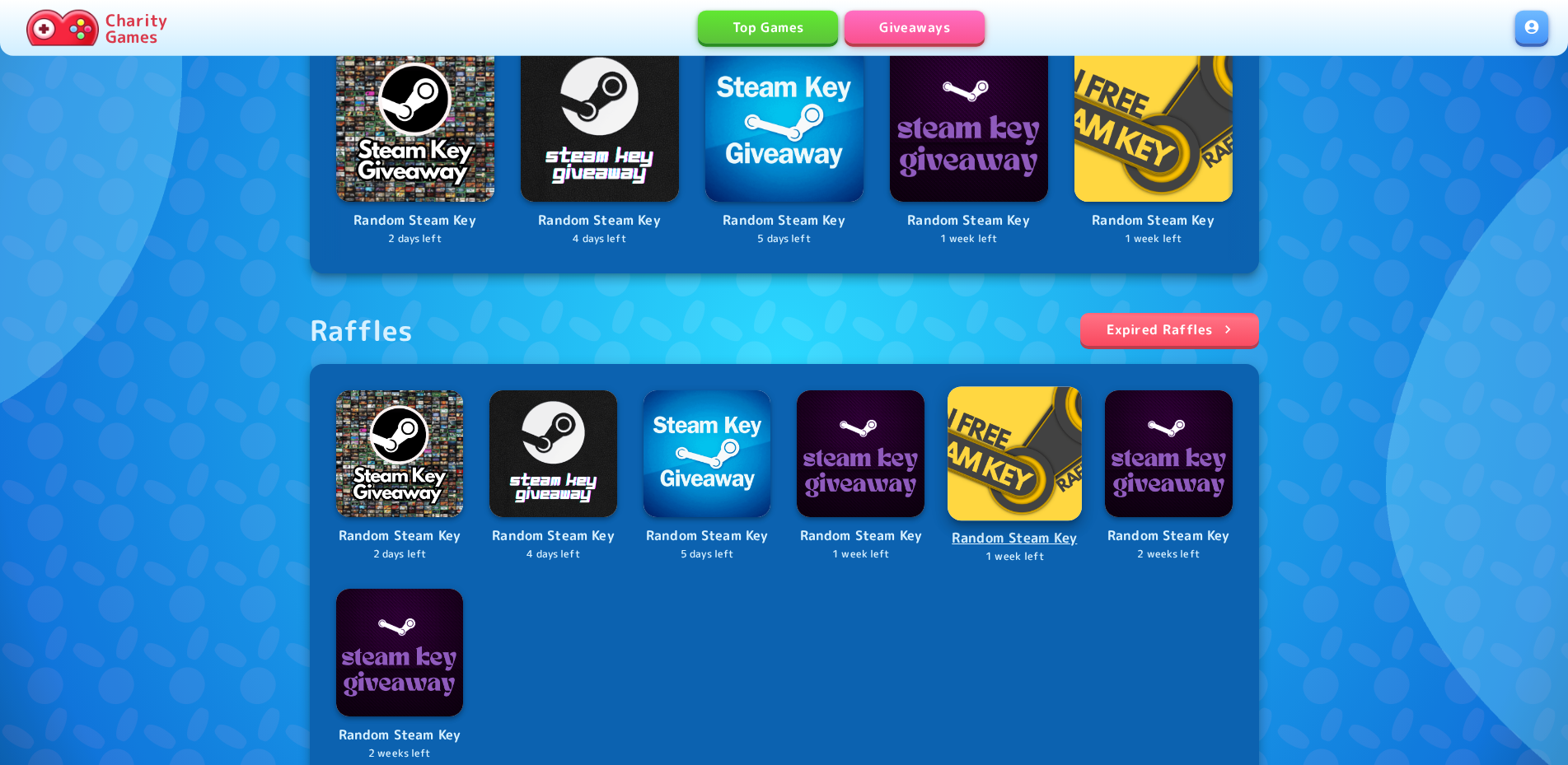
scroll to position [420, 0]
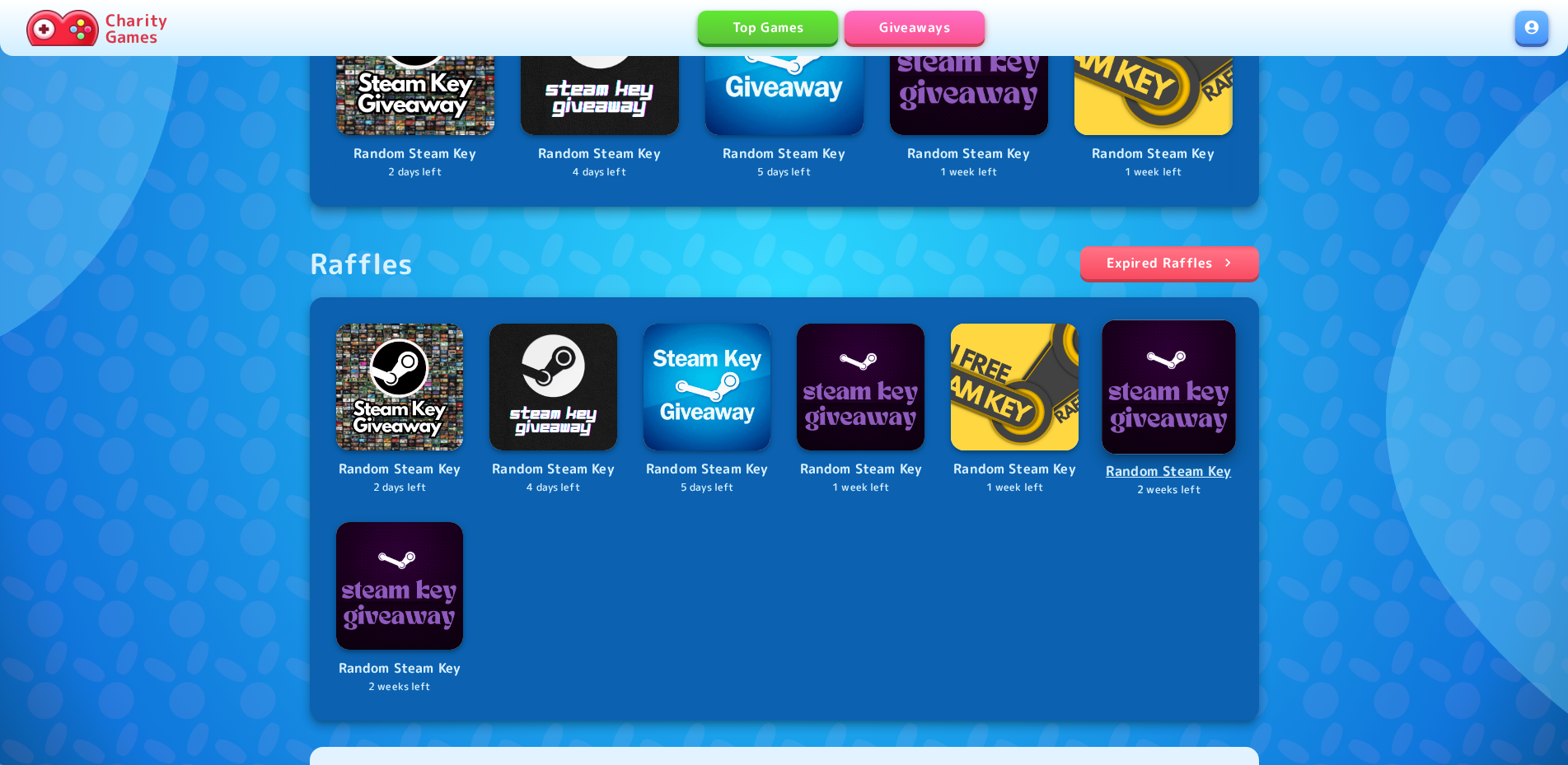
click at [1123, 483] on p "Random Steam Key" at bounding box center [1169, 472] width 131 height 22
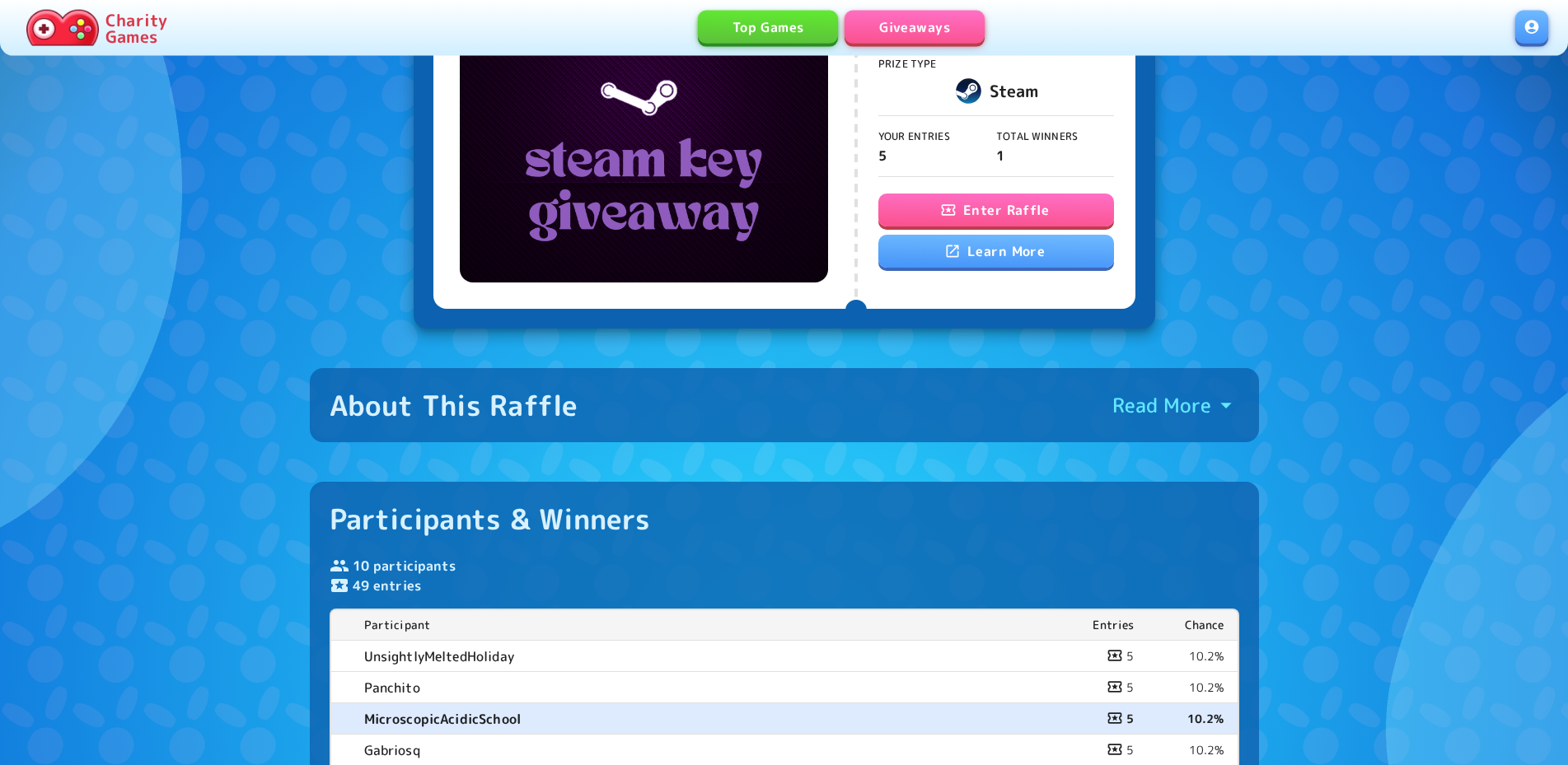
scroll to position [84, 0]
